Goal: Task Accomplishment & Management: Manage account settings

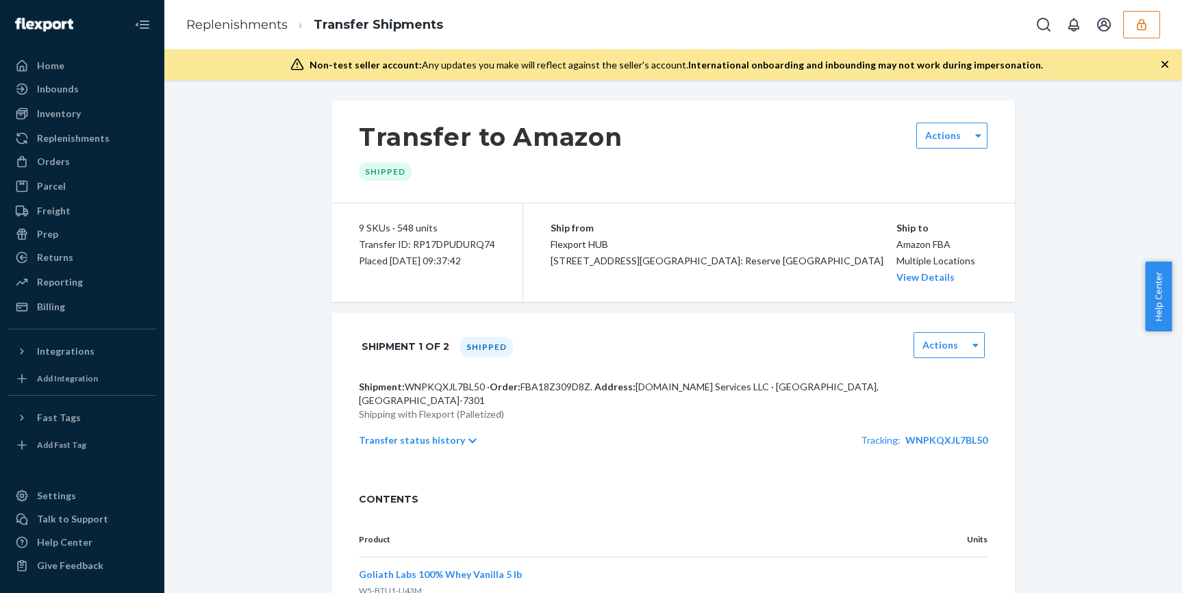
scroll to position [466, 0]
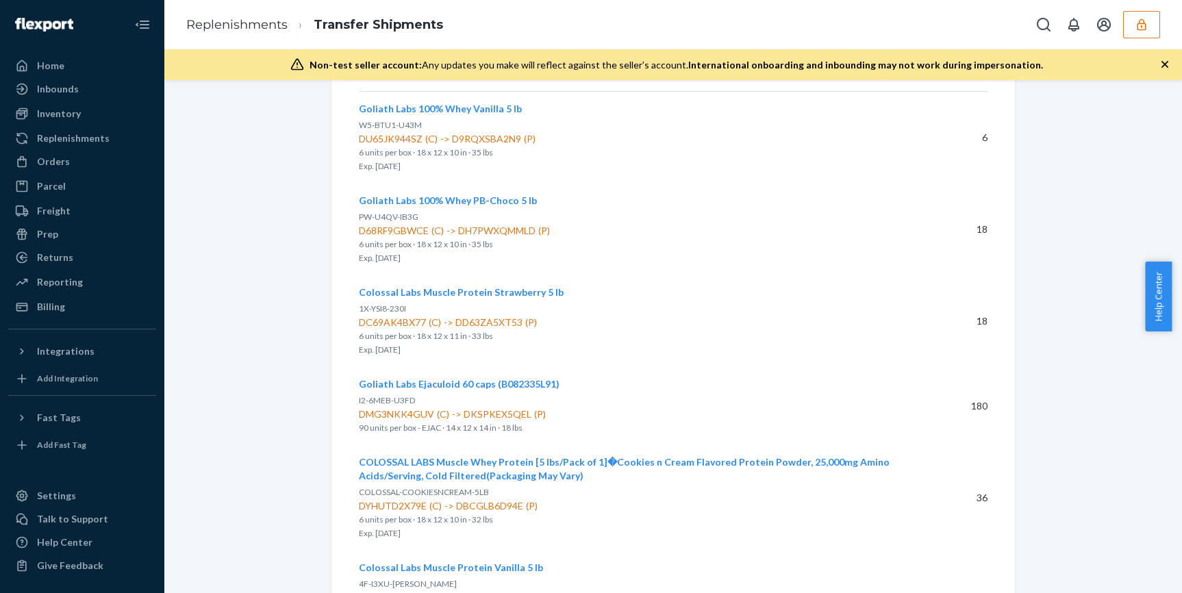
click at [1148, 23] on icon "button" at bounding box center [1142, 25] width 14 height 14
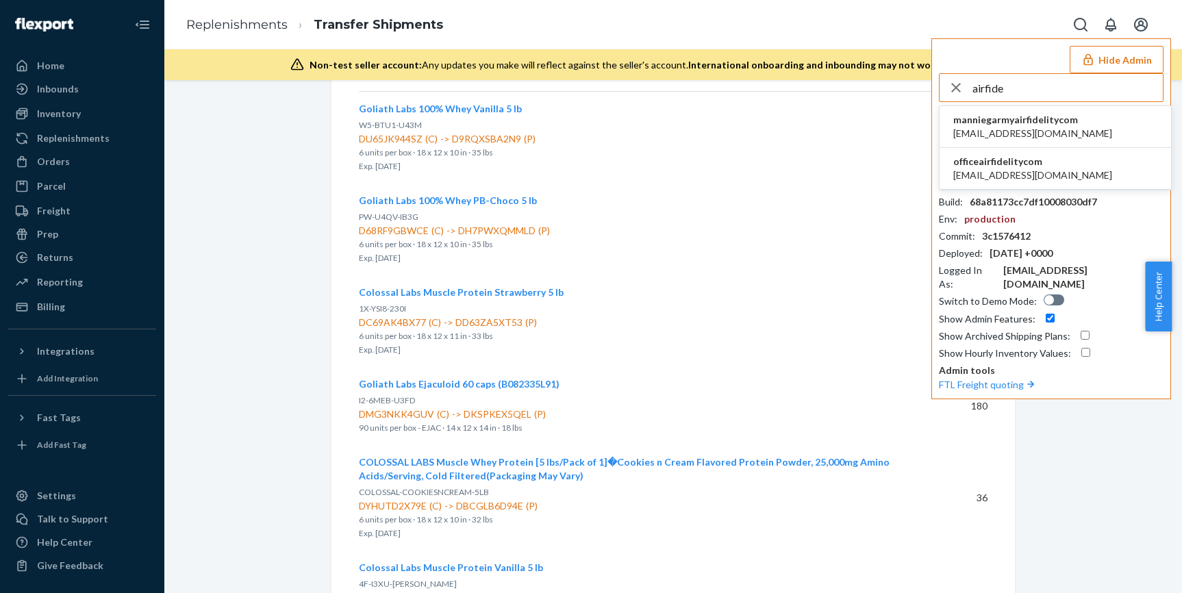
type input "airfide"
click at [1072, 161] on li "officeairfidelitycom office@airfidelity.com" at bounding box center [1056, 169] width 232 height 42
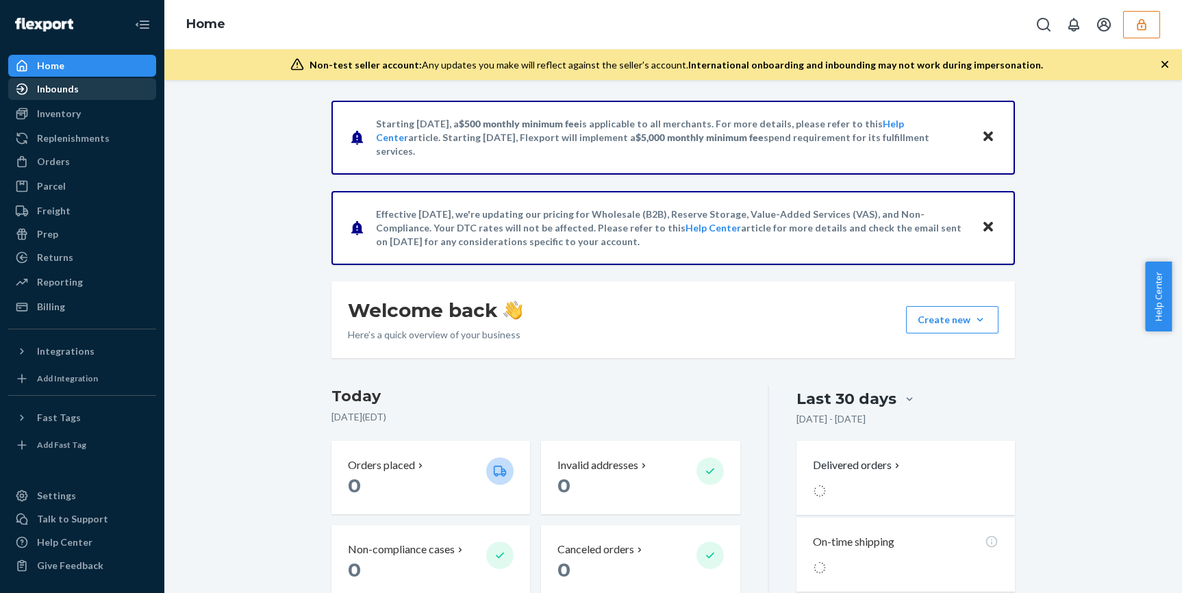
click at [24, 96] on div "Inbounds" at bounding box center [82, 88] width 145 height 19
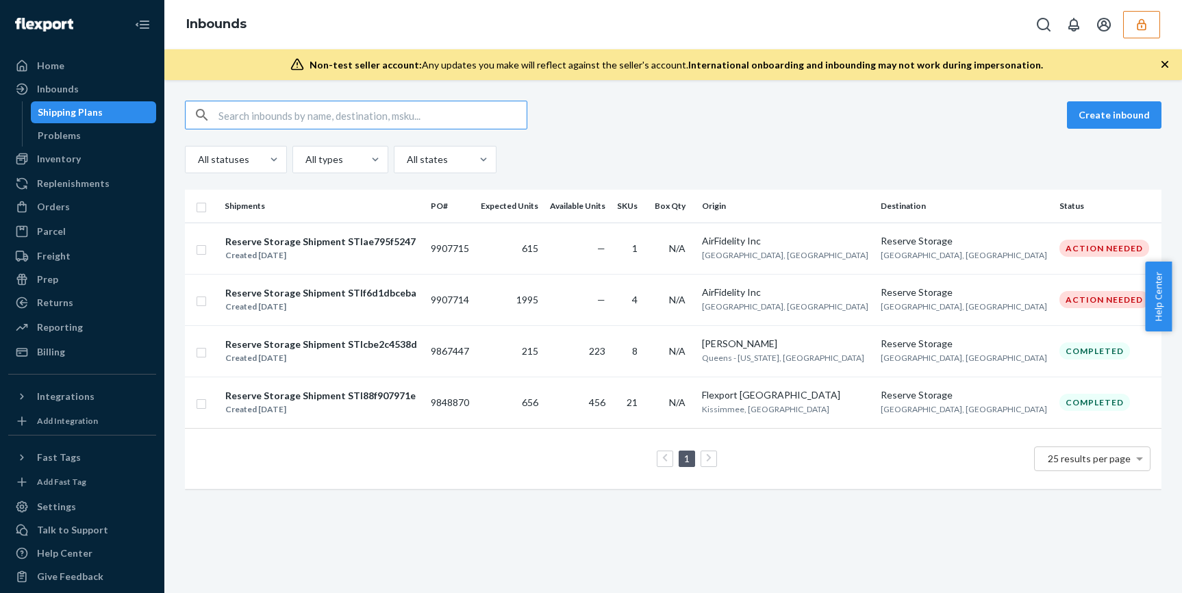
click at [1135, 21] on icon "button" at bounding box center [1142, 25] width 14 height 14
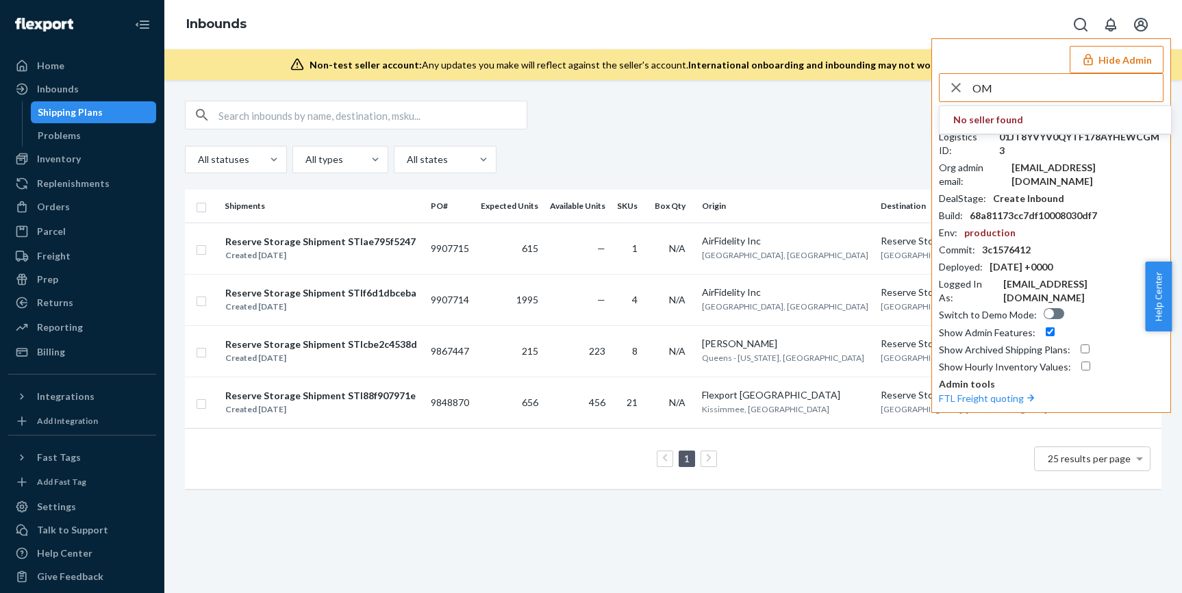
type input "O"
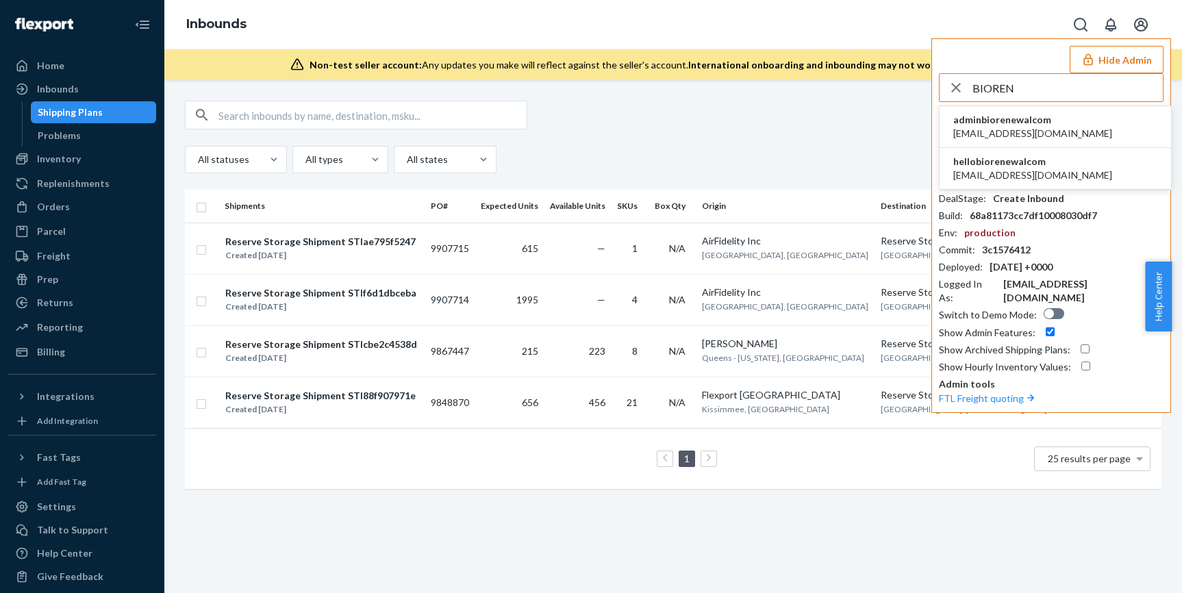
type input "BIOREN"
click at [1074, 132] on li "adminbiorenewalcom [EMAIL_ADDRESS][DOMAIN_NAME]" at bounding box center [1056, 127] width 232 height 42
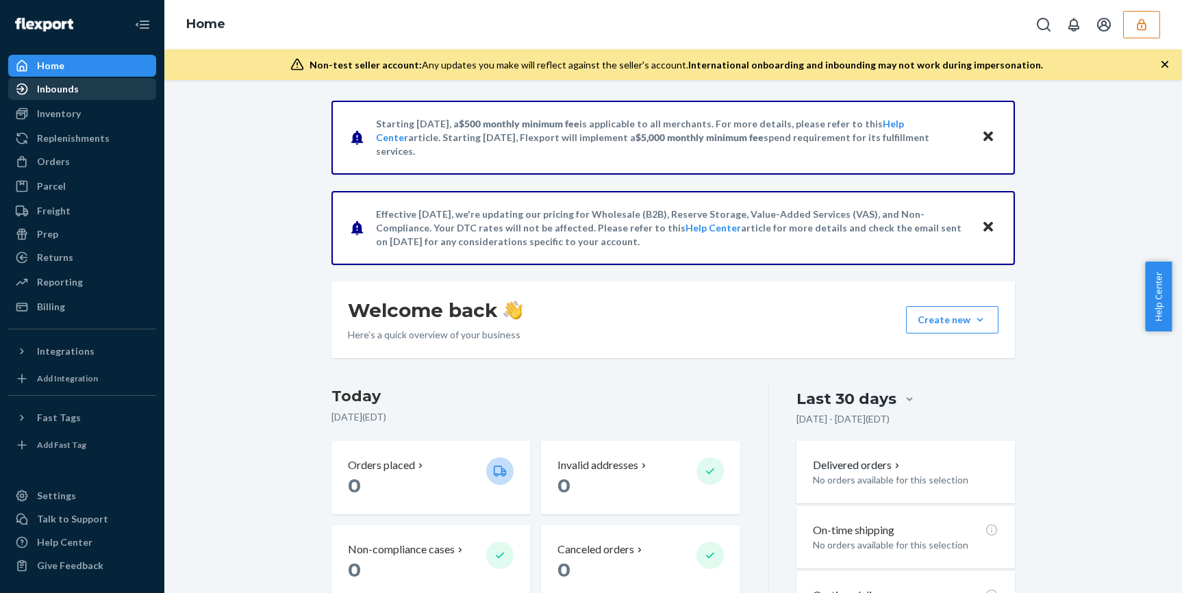
click at [101, 84] on div "Inbounds" at bounding box center [82, 88] width 145 height 19
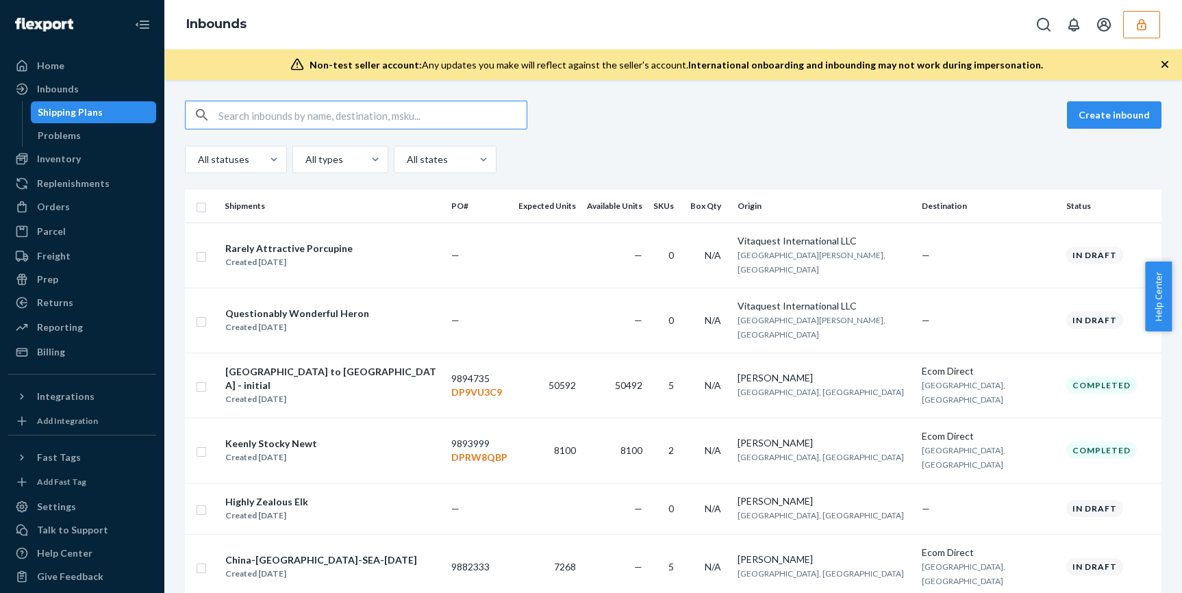
click at [831, 176] on div "Create inbound All statuses All types All states Shipments PO# Expected Units A…" at bounding box center [673, 510] width 977 height 819
click at [1139, 24] on icon "button" at bounding box center [1141, 24] width 9 height 12
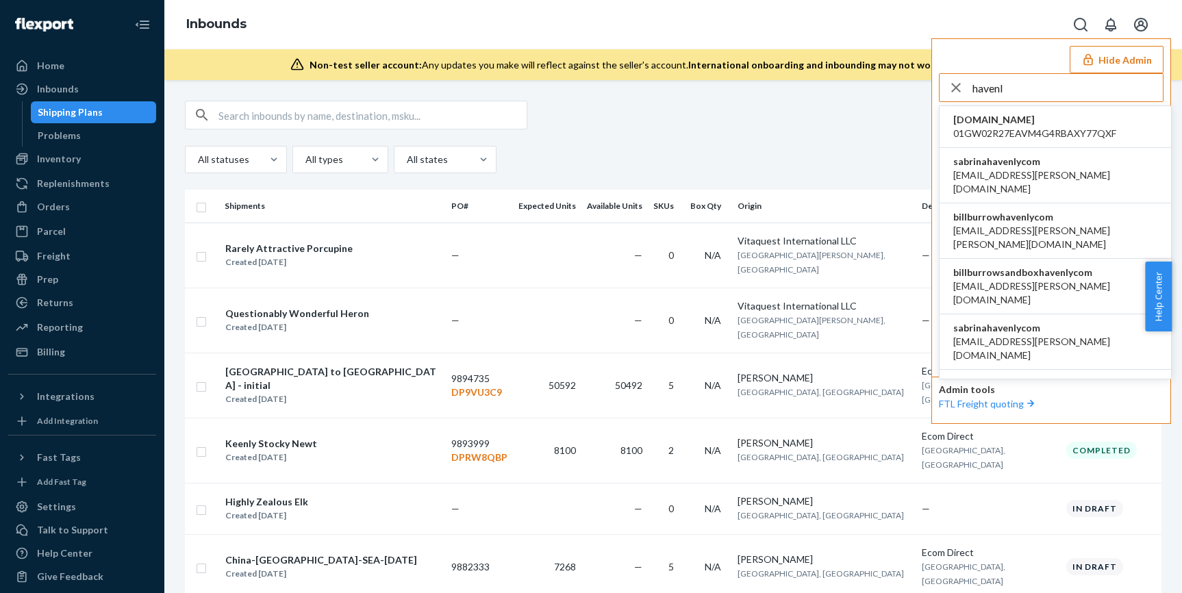
type input "havenl"
click at [1026, 224] on span "aemil.estvold+burrow@havenly.com" at bounding box center [1056, 237] width 204 height 27
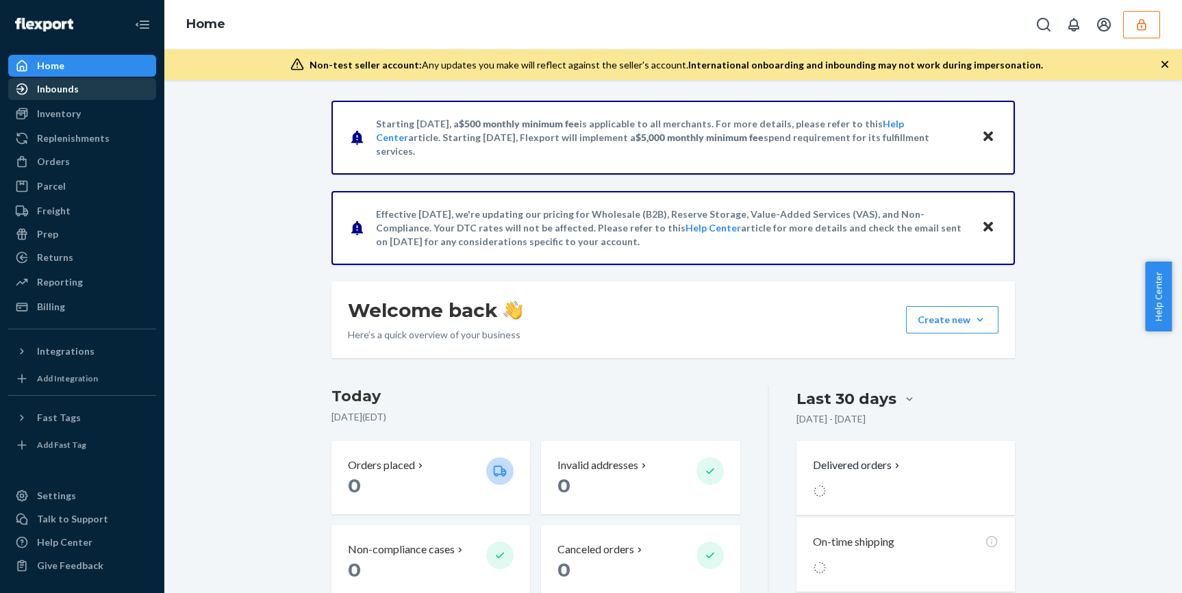
click at [31, 90] on div at bounding box center [26, 89] width 22 height 14
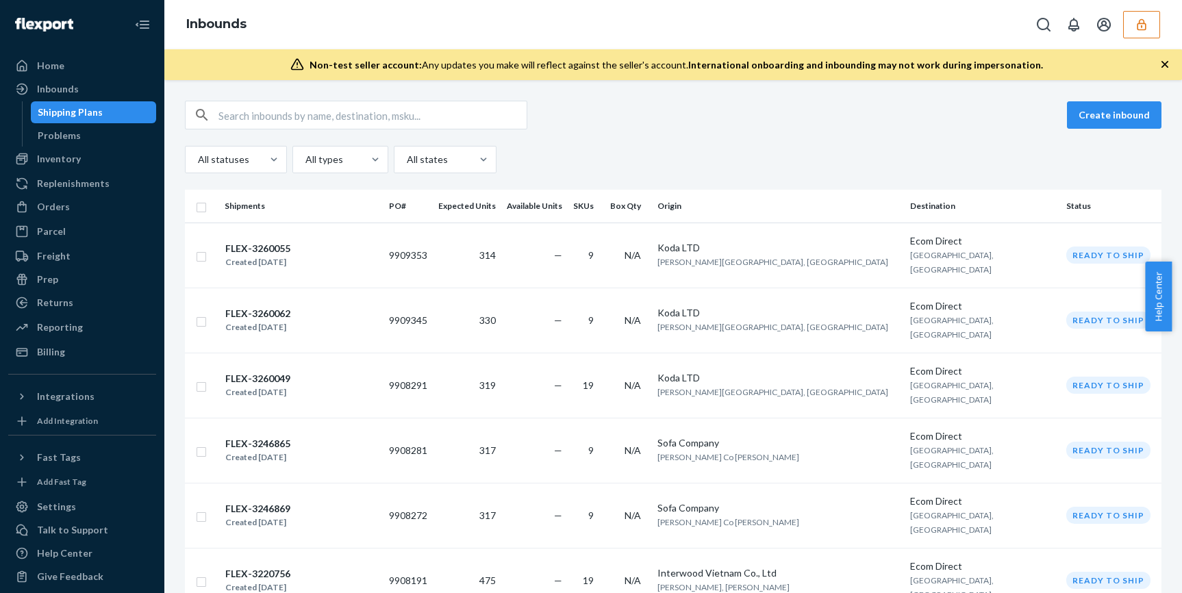
click at [809, 144] on div "Create inbound All statuses All types All states" at bounding box center [673, 137] width 977 height 73
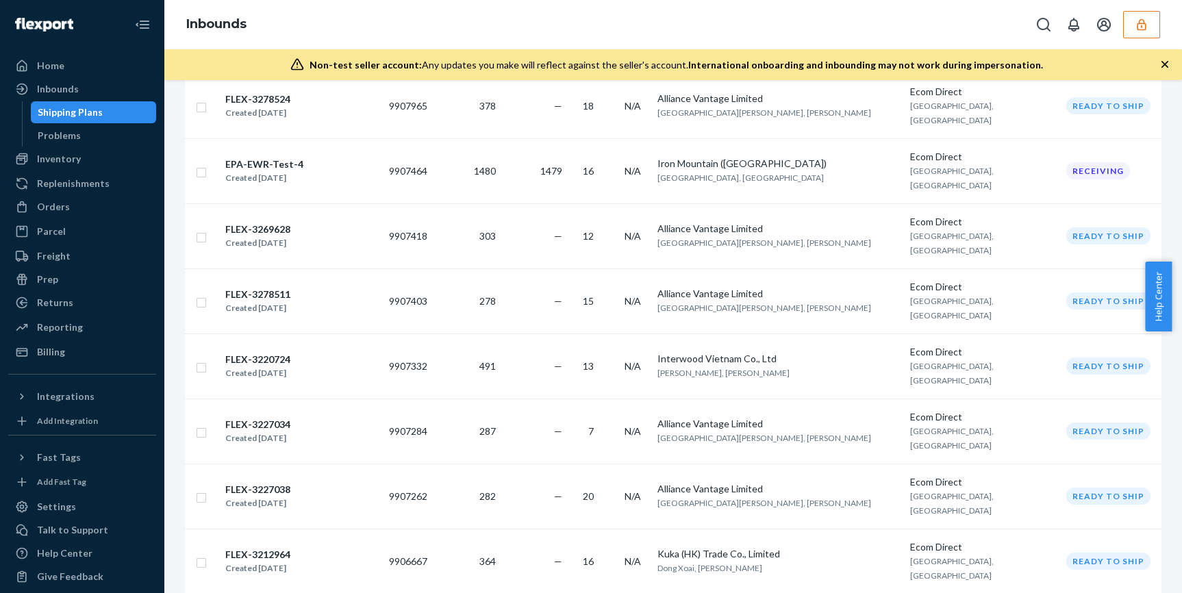
scroll to position [998, 0]
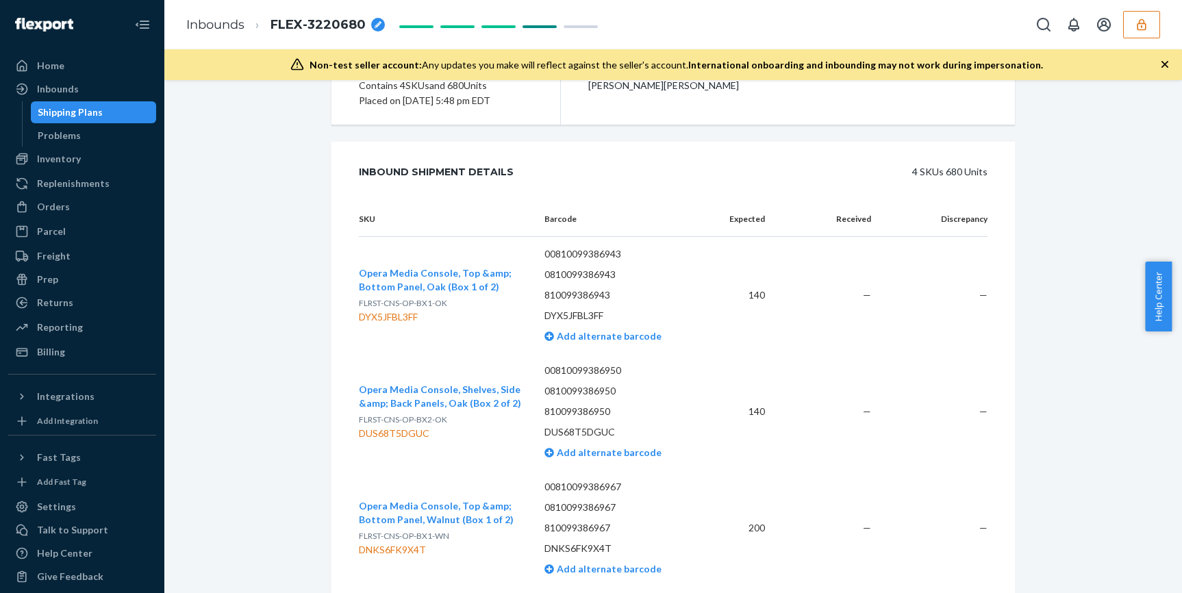
scroll to position [247, 0]
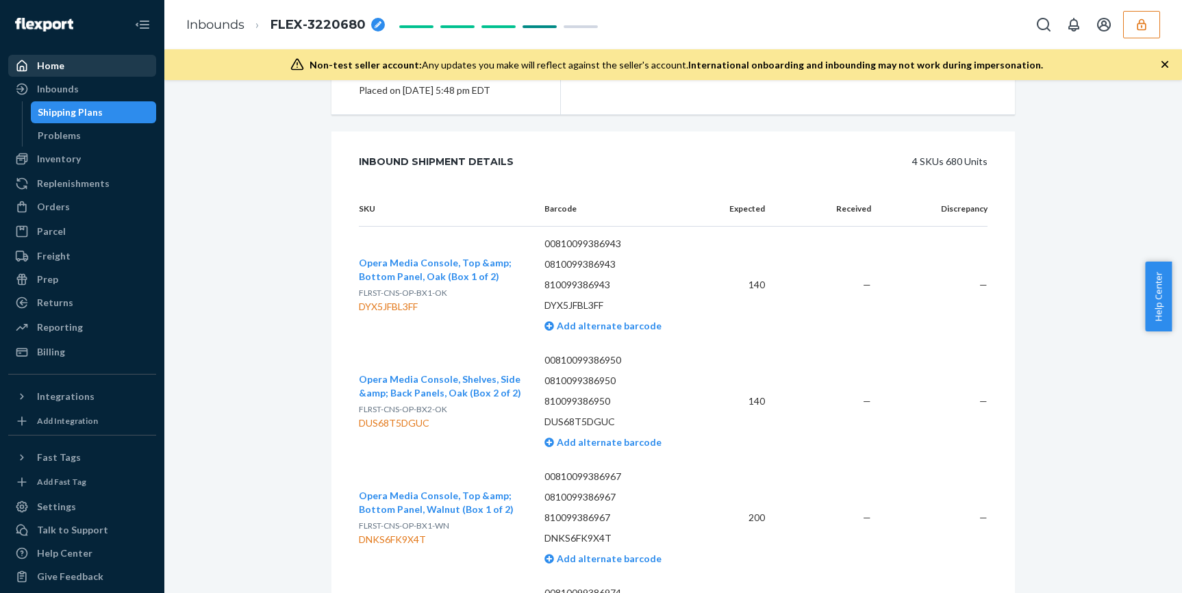
click at [38, 63] on div "Home" at bounding box center [50, 66] width 27 height 14
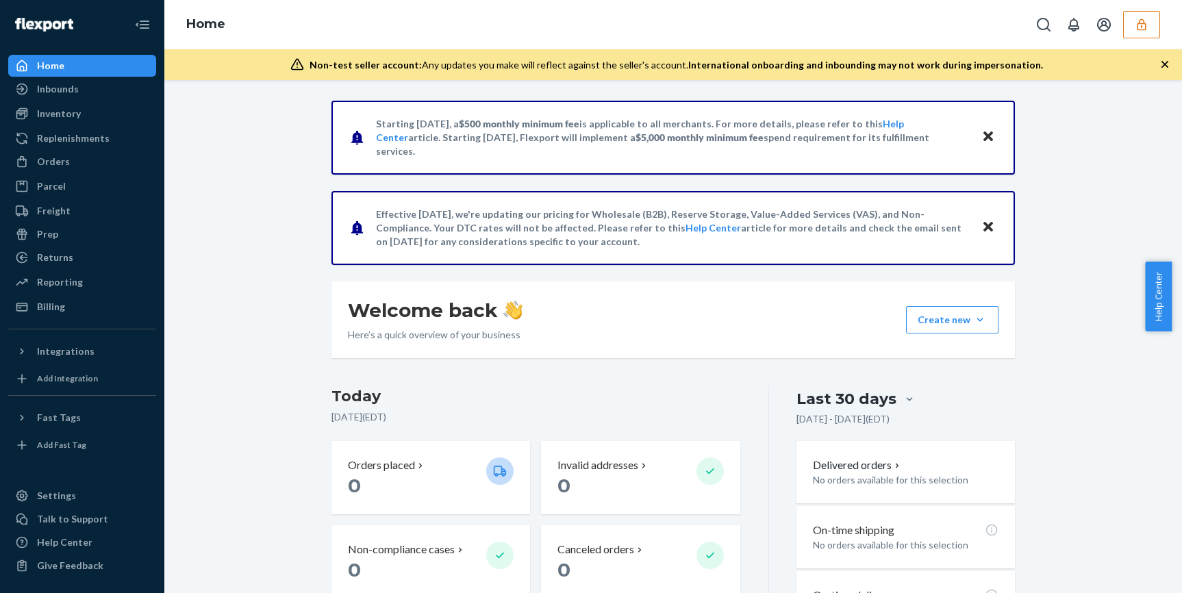
click at [53, 100] on div "Inbounds Shipping Plans Problems" at bounding box center [82, 89] width 148 height 23
click at [56, 92] on div "Inbounds" at bounding box center [58, 89] width 42 height 14
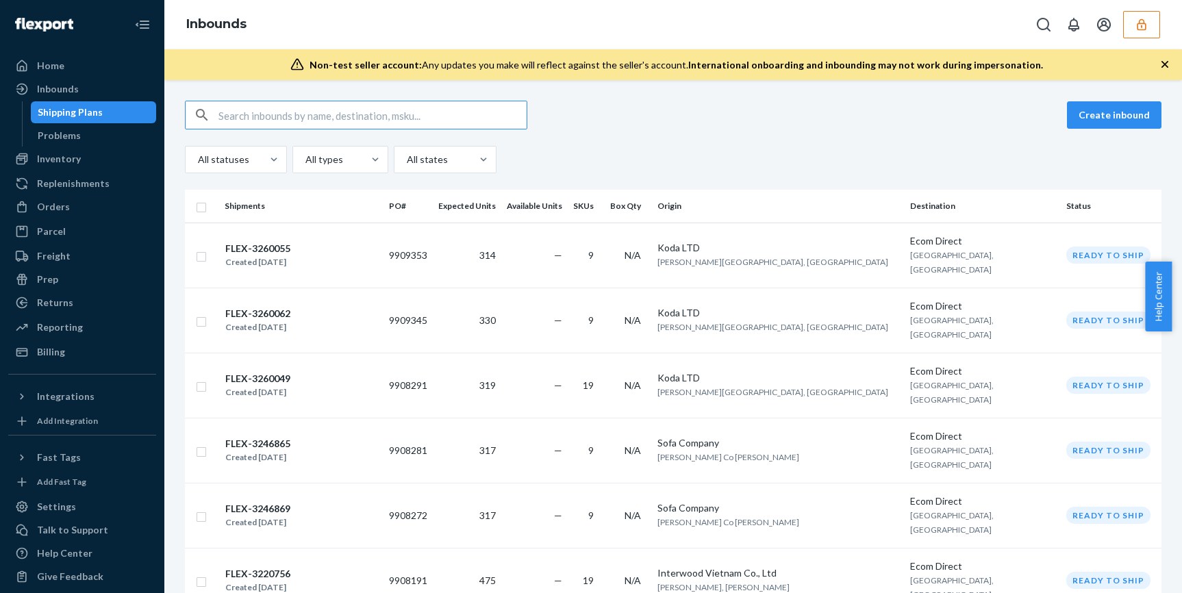
click at [928, 70] on span "International onboarding and inbounding may not work during impersonation." at bounding box center [866, 65] width 355 height 12
click at [886, 119] on div "Create inbound" at bounding box center [673, 115] width 977 height 29
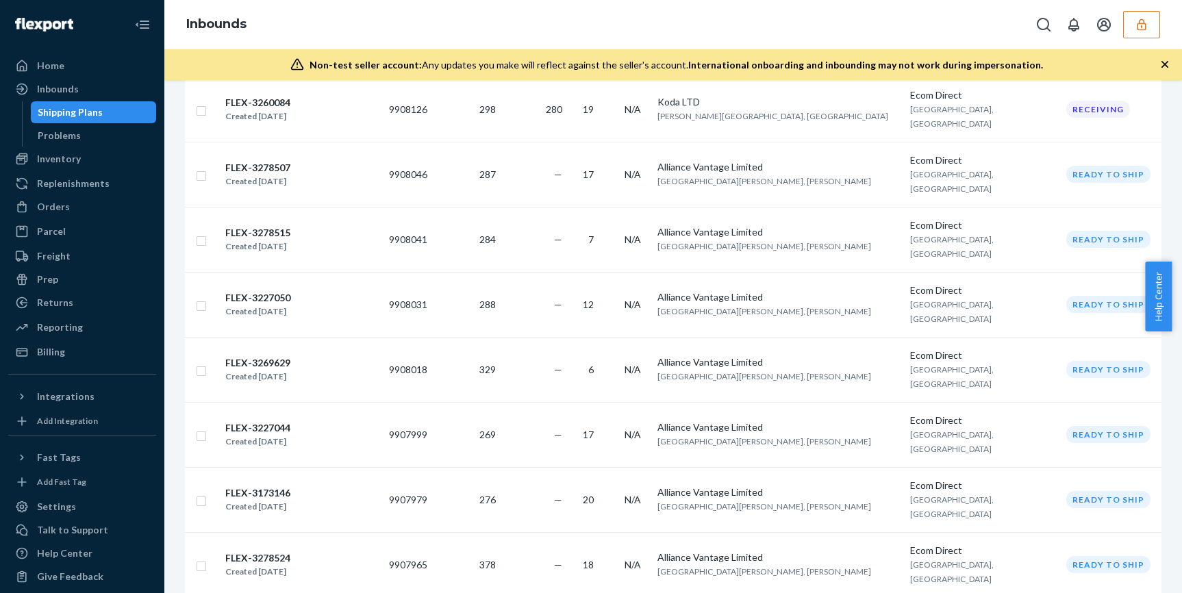
scroll to position [575, 0]
